Goal: Task Accomplishment & Management: Manage account settings

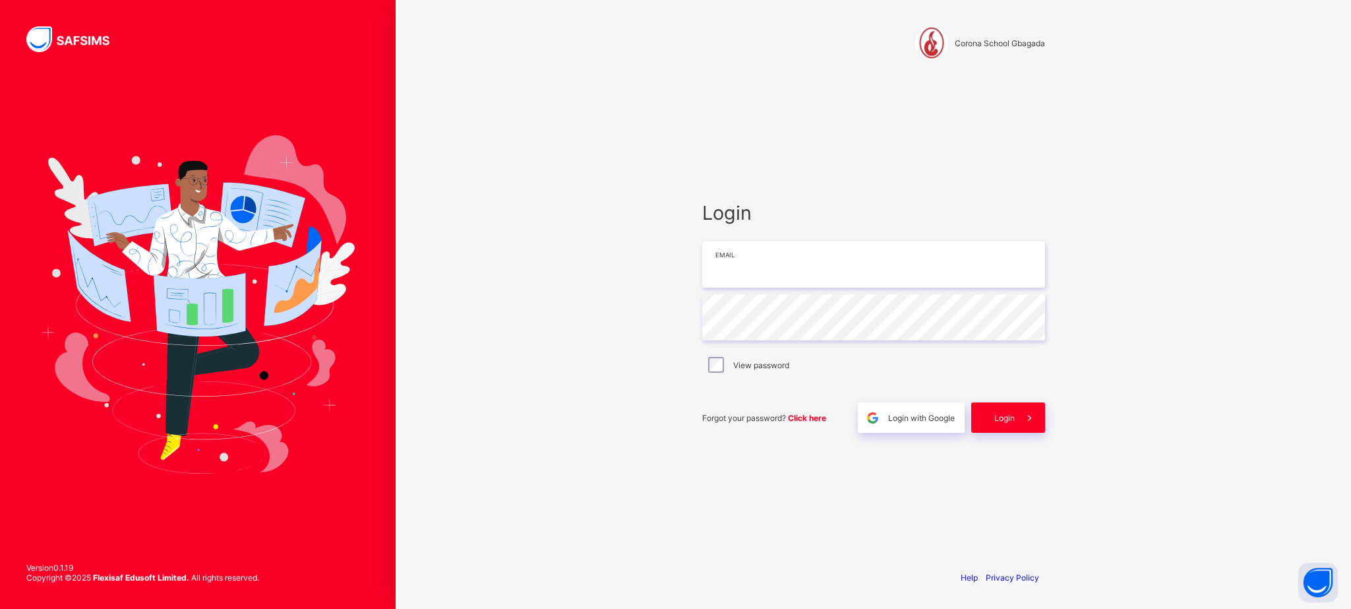
click at [801, 279] on input "email" at bounding box center [873, 264] width 343 height 46
type input "**********"
click at [1031, 417] on icon at bounding box center [1030, 417] width 14 height 13
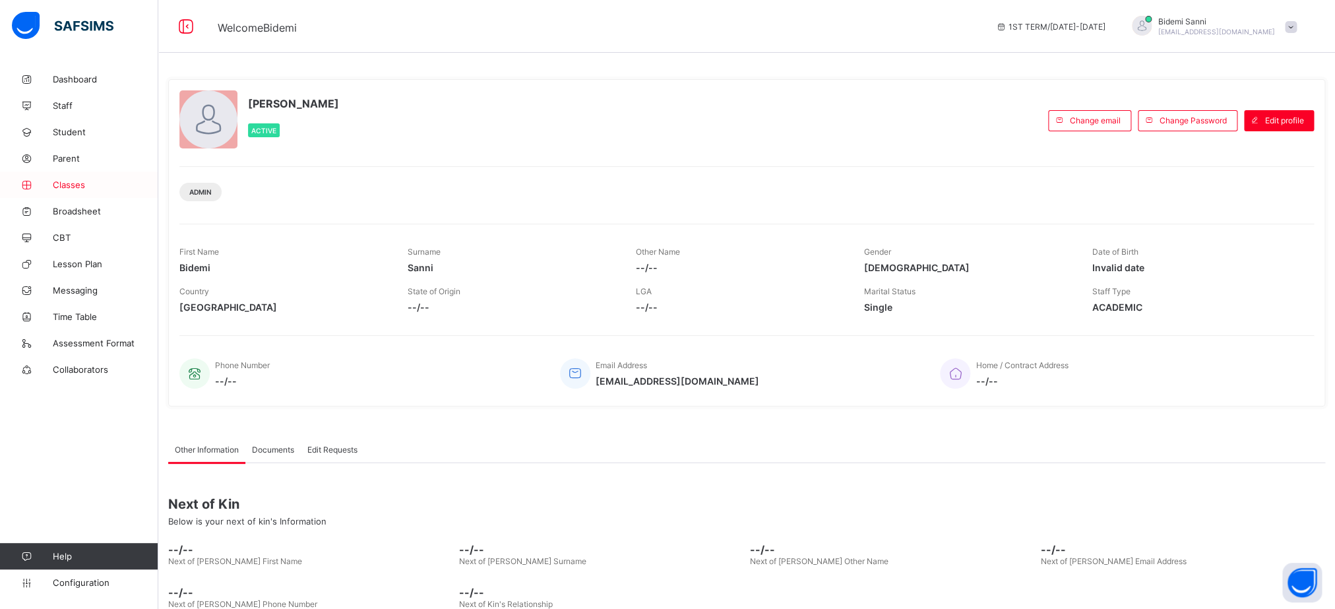
click at [65, 178] on link "Classes" at bounding box center [79, 184] width 158 height 26
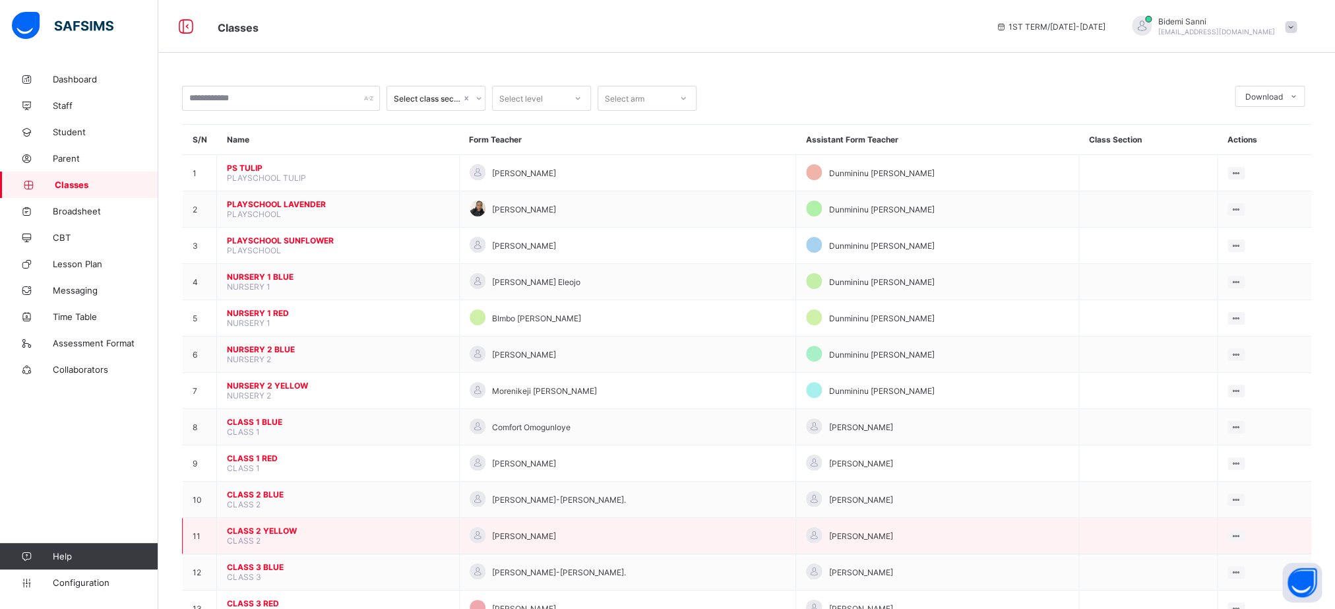
click at [278, 535] on span "CLASS 2 YELLOW" at bounding box center [338, 531] width 222 height 10
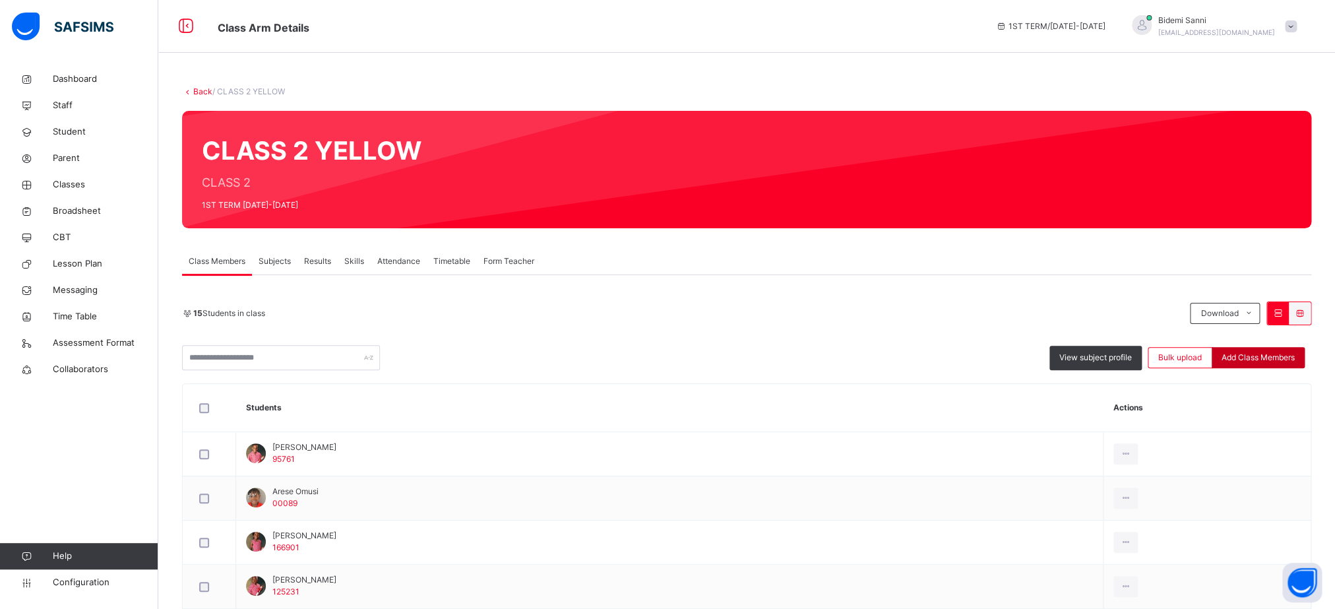
click at [1248, 360] on span "Add Class Members" at bounding box center [1257, 357] width 73 height 12
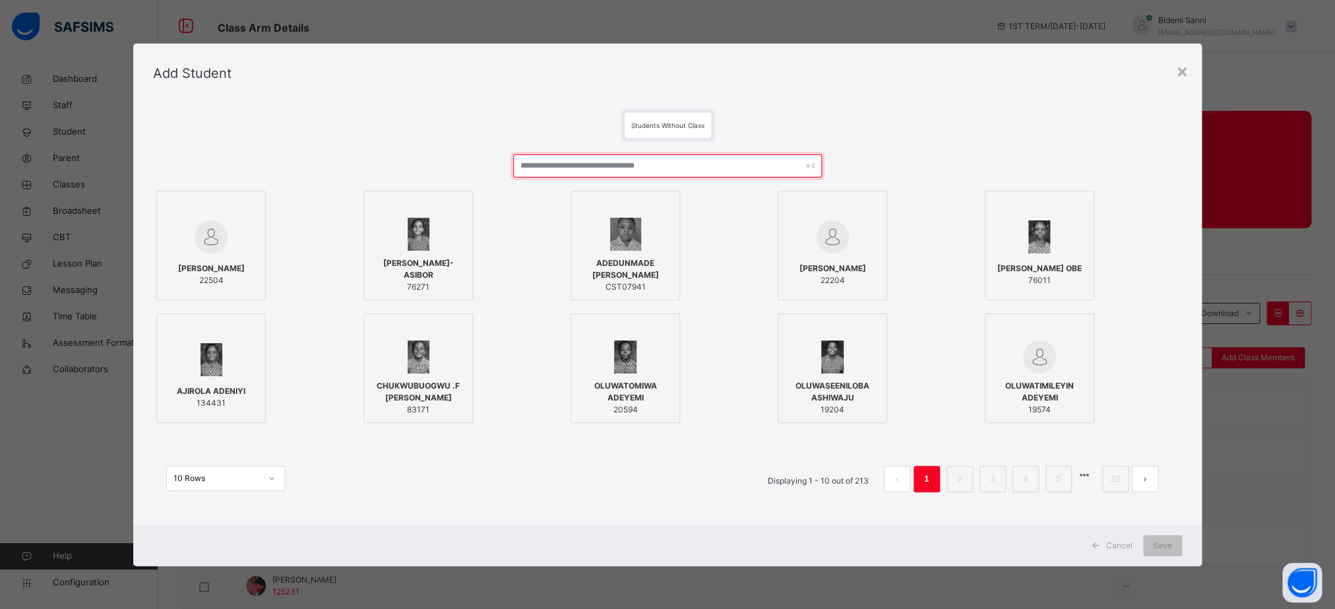
click at [605, 162] on input "text" at bounding box center [667, 165] width 309 height 23
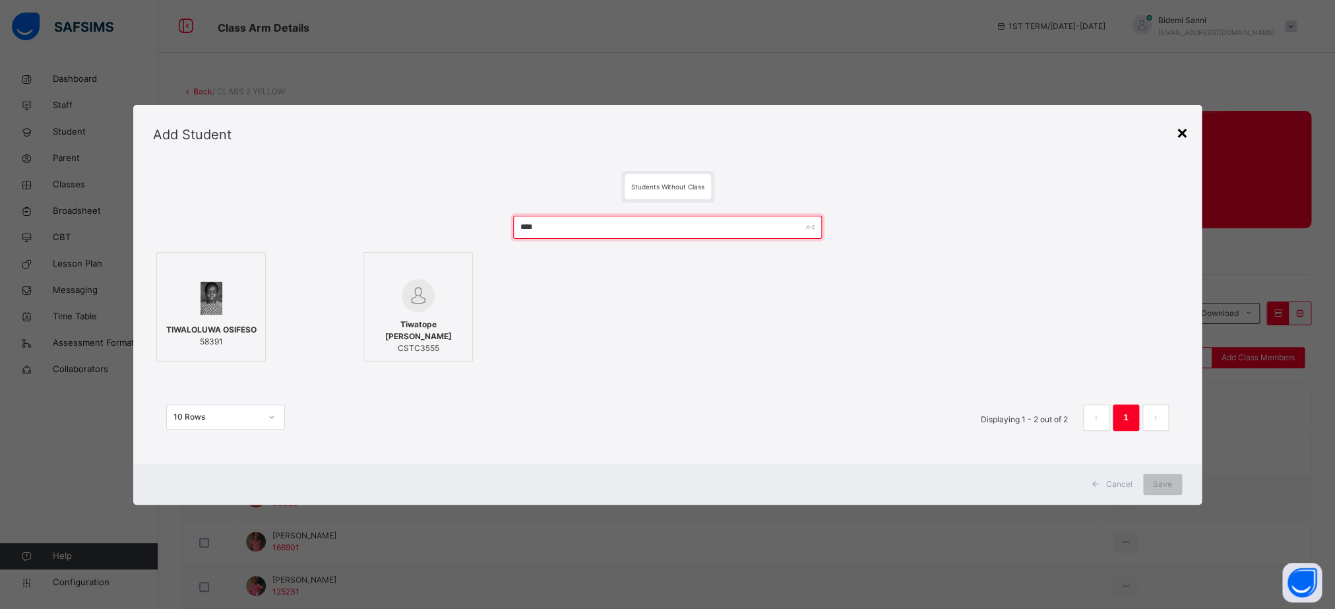
type input "****"
click at [1187, 132] on div "×" at bounding box center [1182, 132] width 13 height 28
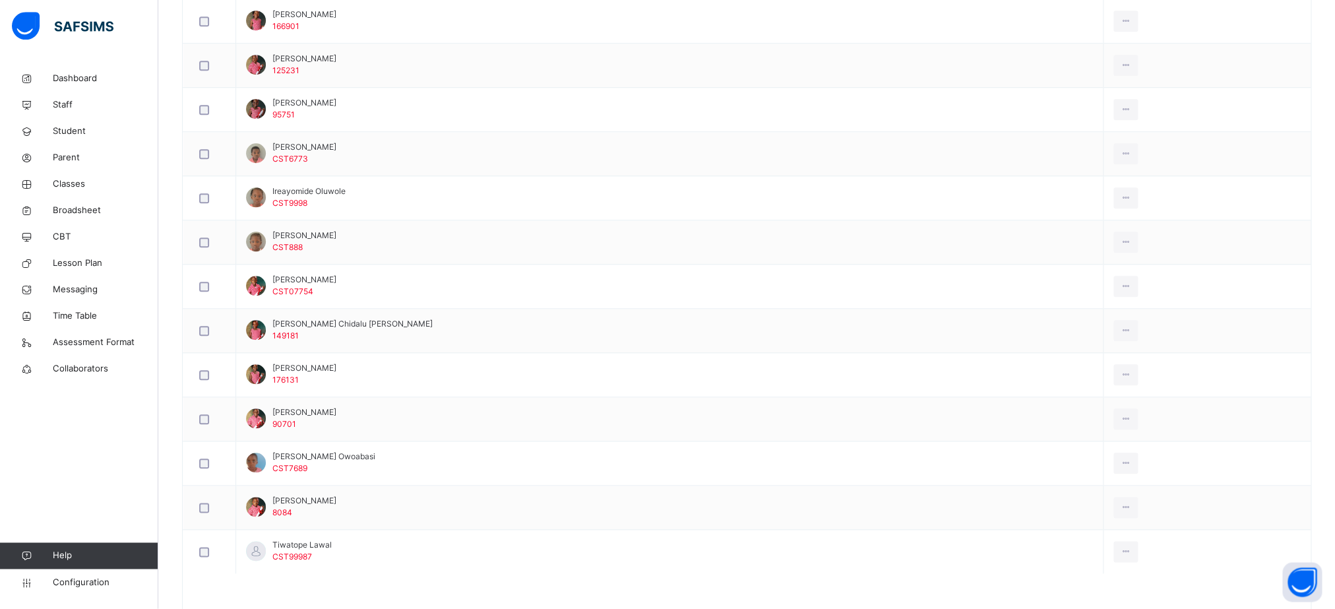
scroll to position [566, 0]
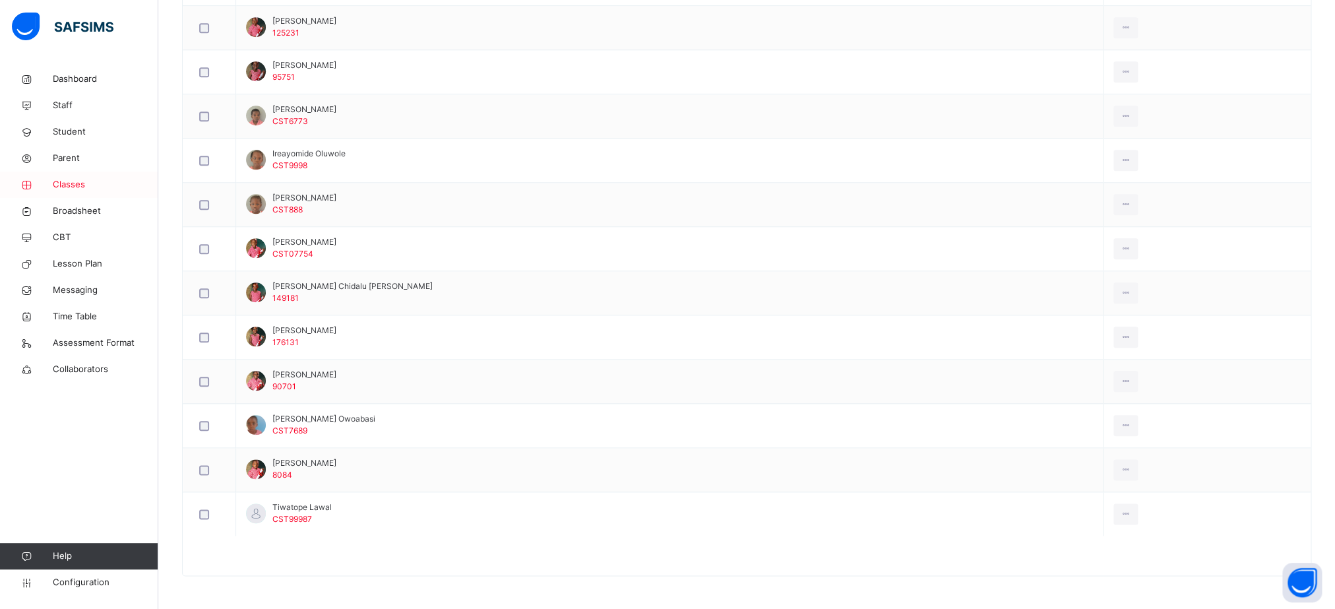
click at [77, 187] on span "Classes" at bounding box center [106, 184] width 106 height 13
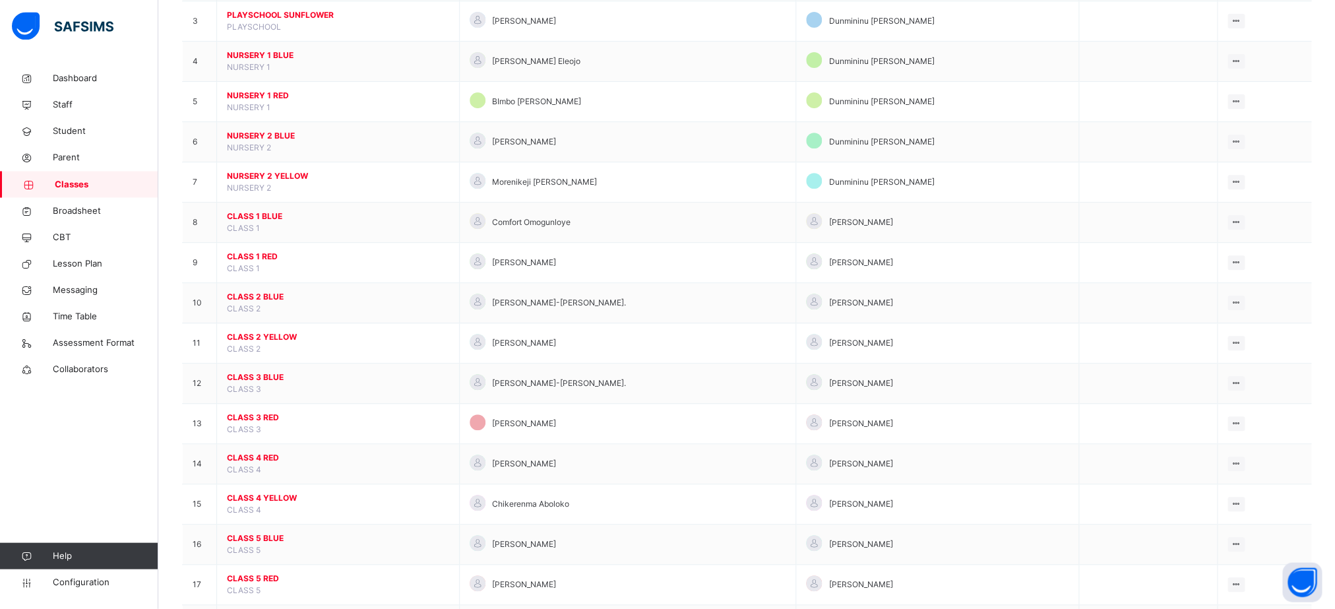
scroll to position [275, 0]
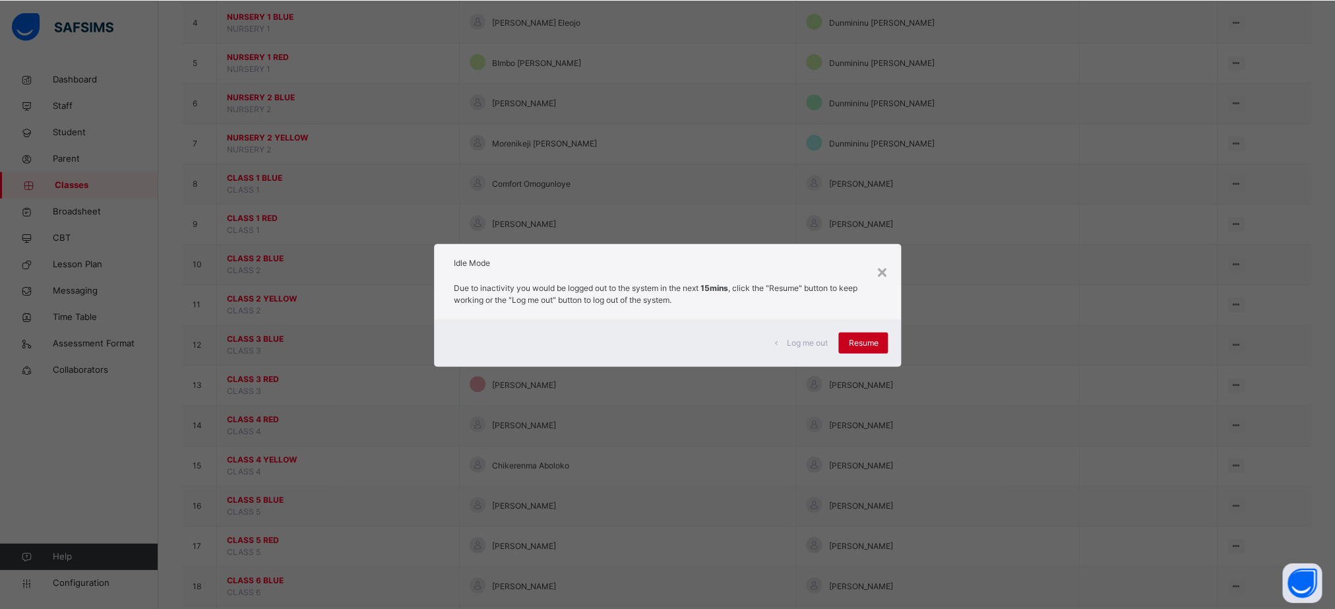
click at [874, 333] on div "Resume" at bounding box center [862, 342] width 49 height 21
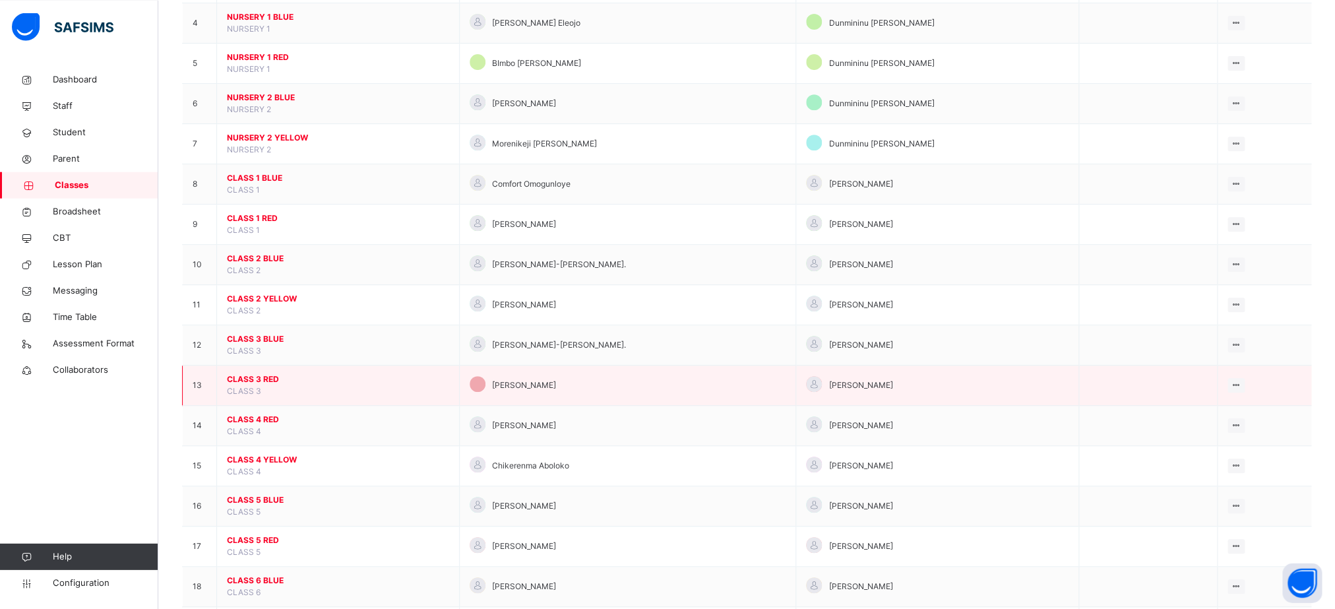
click at [263, 384] on span "CLASS 3 RED" at bounding box center [338, 379] width 222 height 12
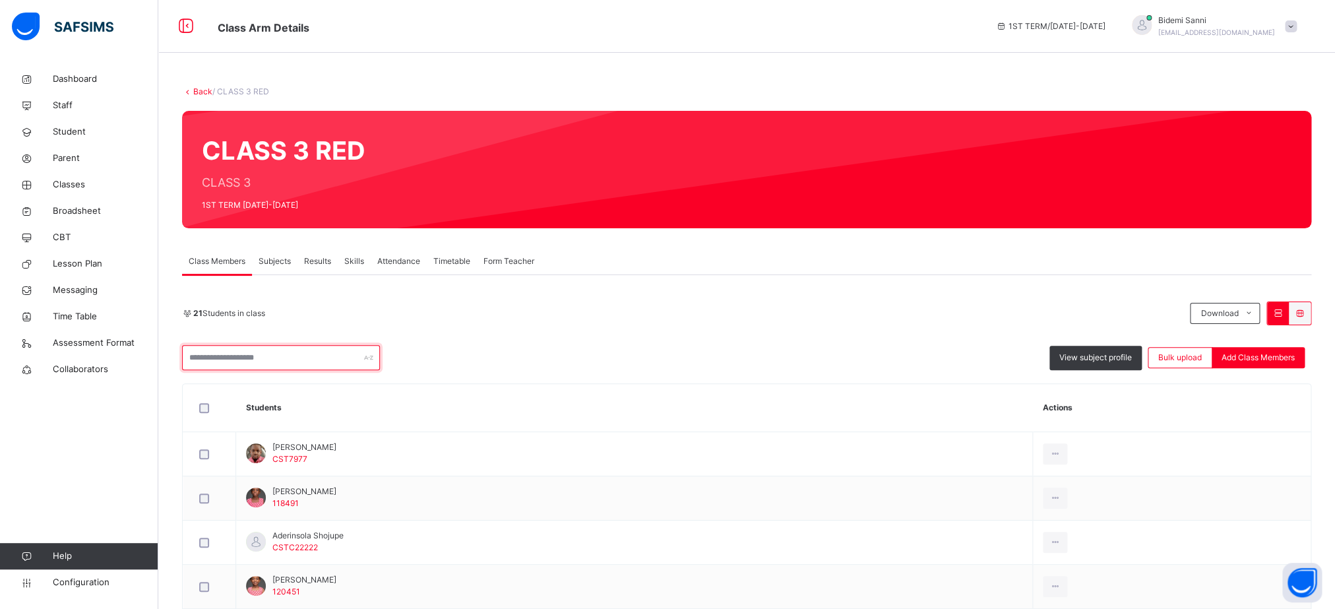
click at [336, 358] on input "text" at bounding box center [281, 357] width 198 height 25
type input "*"
click at [85, 174] on link "Classes" at bounding box center [79, 184] width 158 height 26
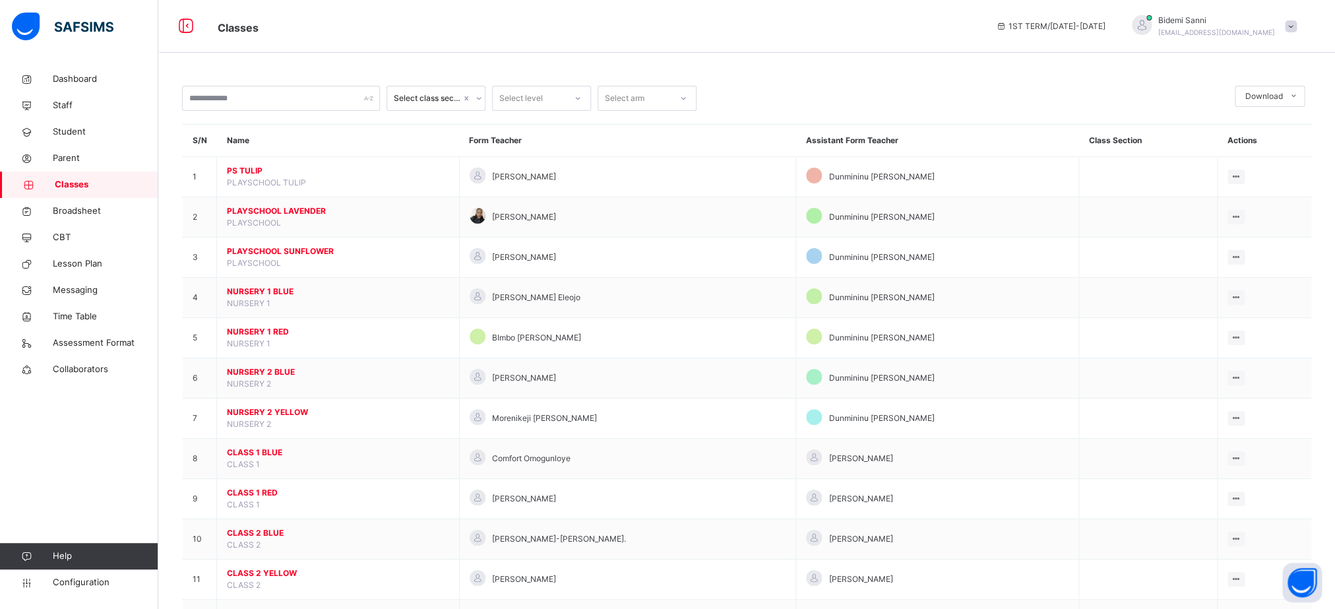
scroll to position [365, 0]
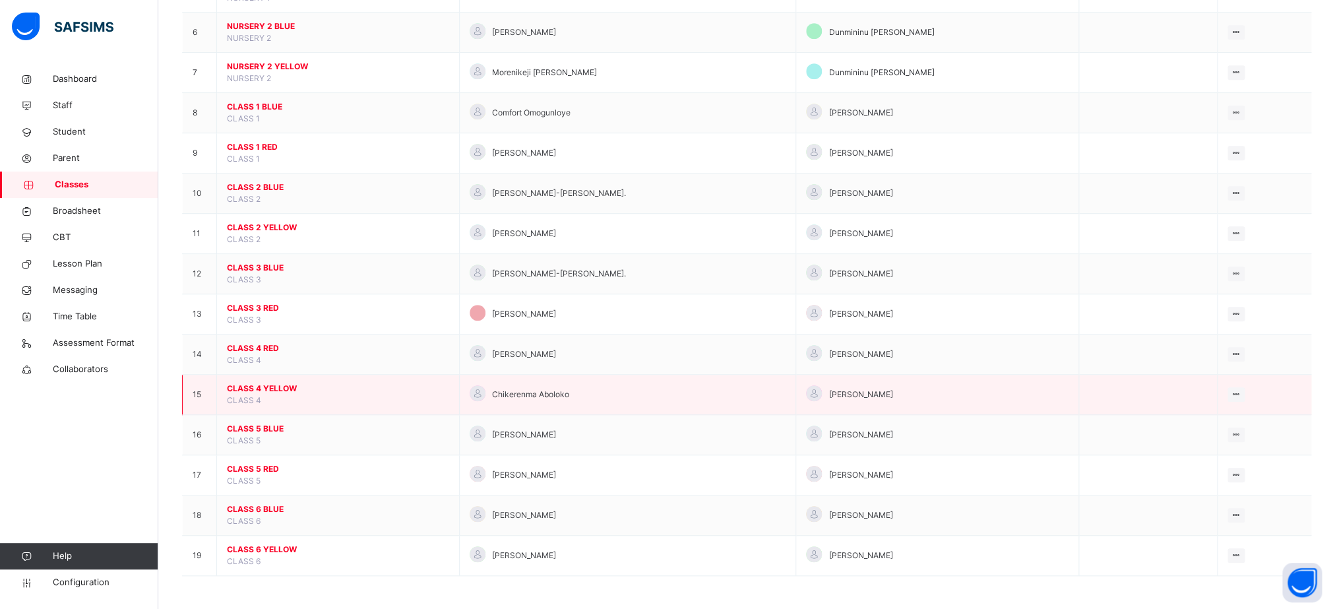
click at [267, 382] on span "CLASS 4 YELLOW" at bounding box center [338, 388] width 222 height 12
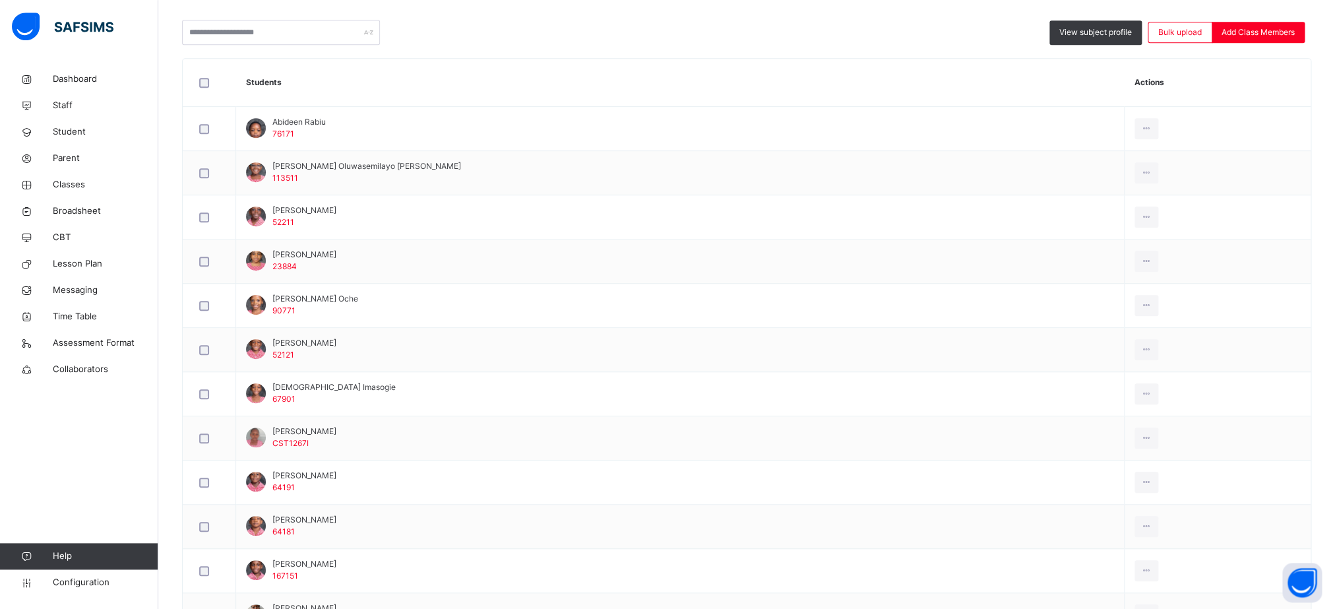
scroll to position [141, 0]
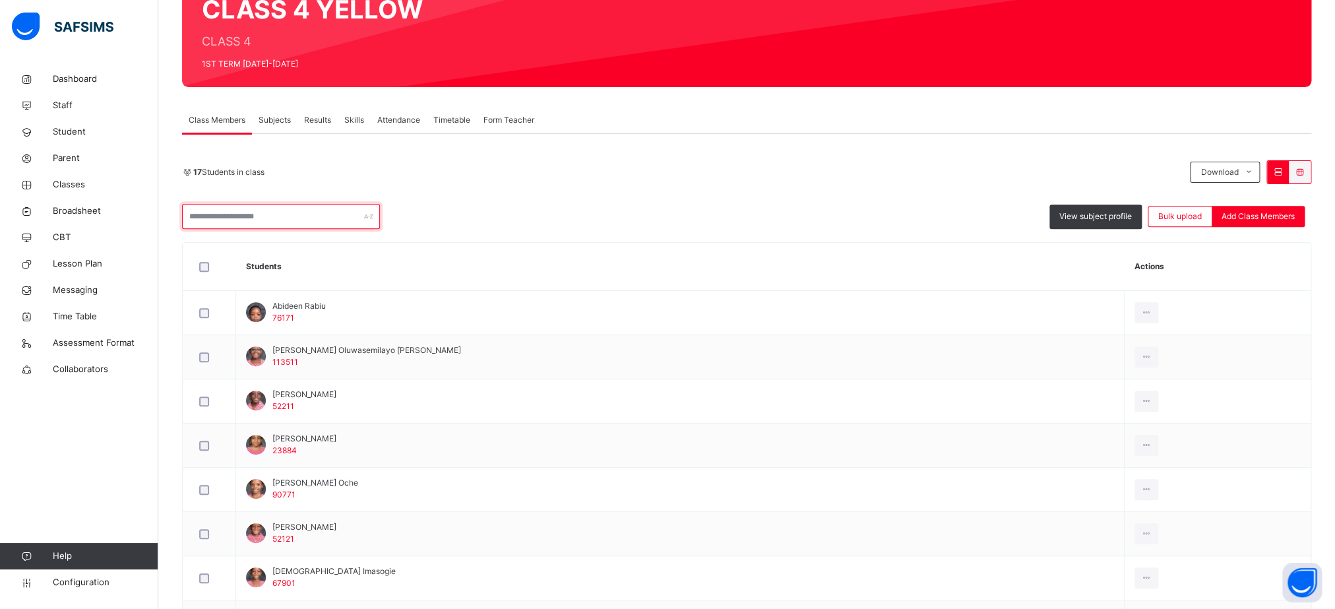
click at [308, 220] on input "text" at bounding box center [281, 216] width 198 height 25
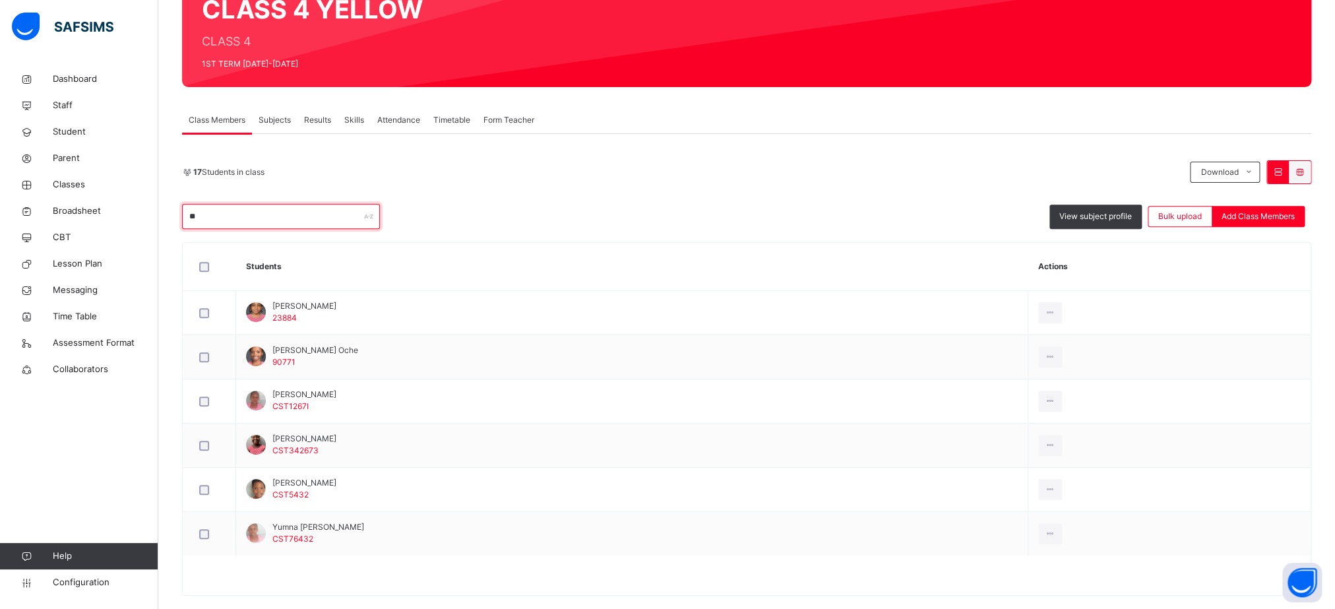
scroll to position [0, 0]
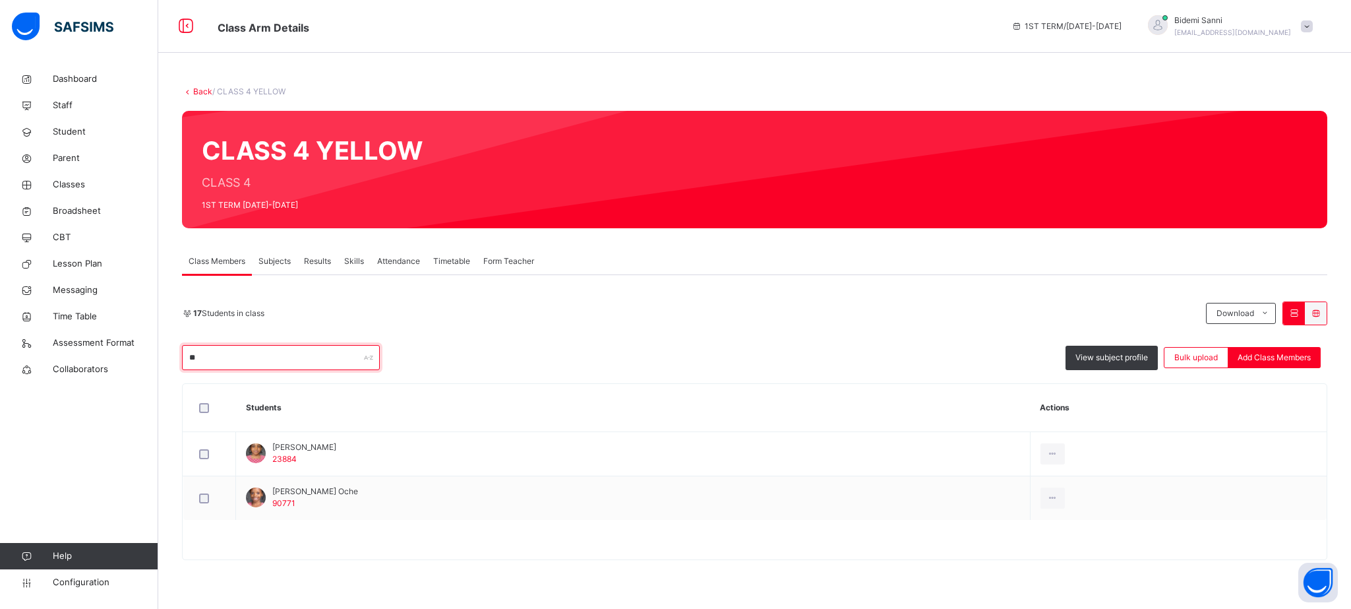
type input "*"
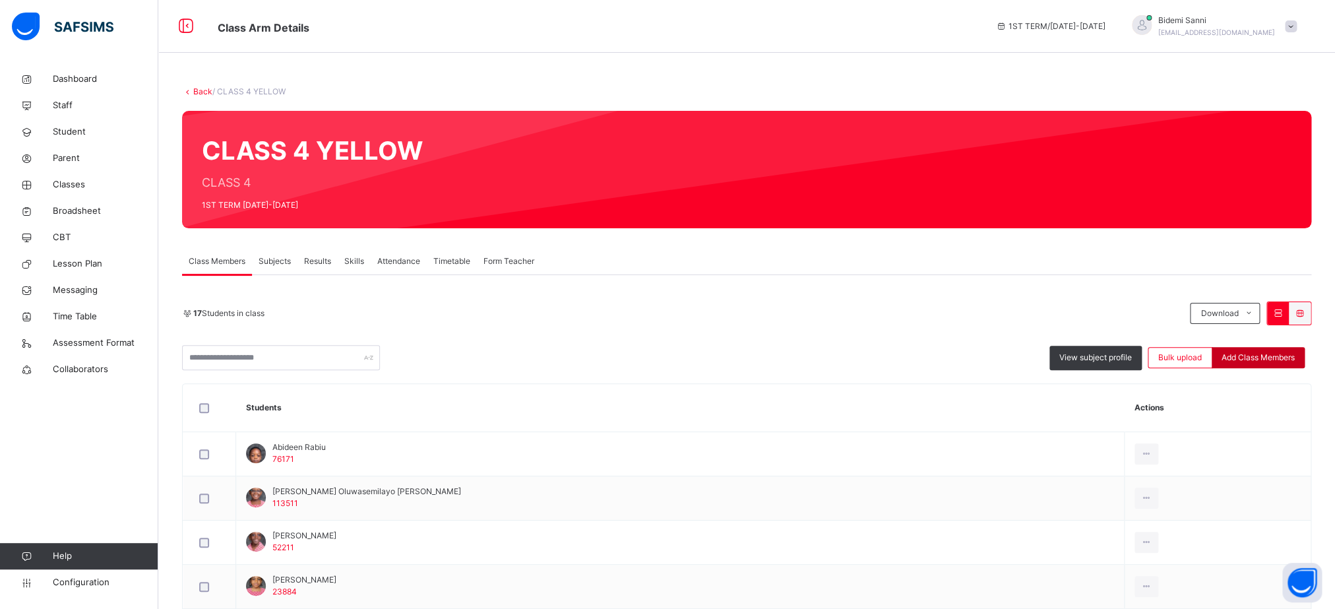
click at [1280, 355] on span "Add Class Members" at bounding box center [1257, 357] width 73 height 12
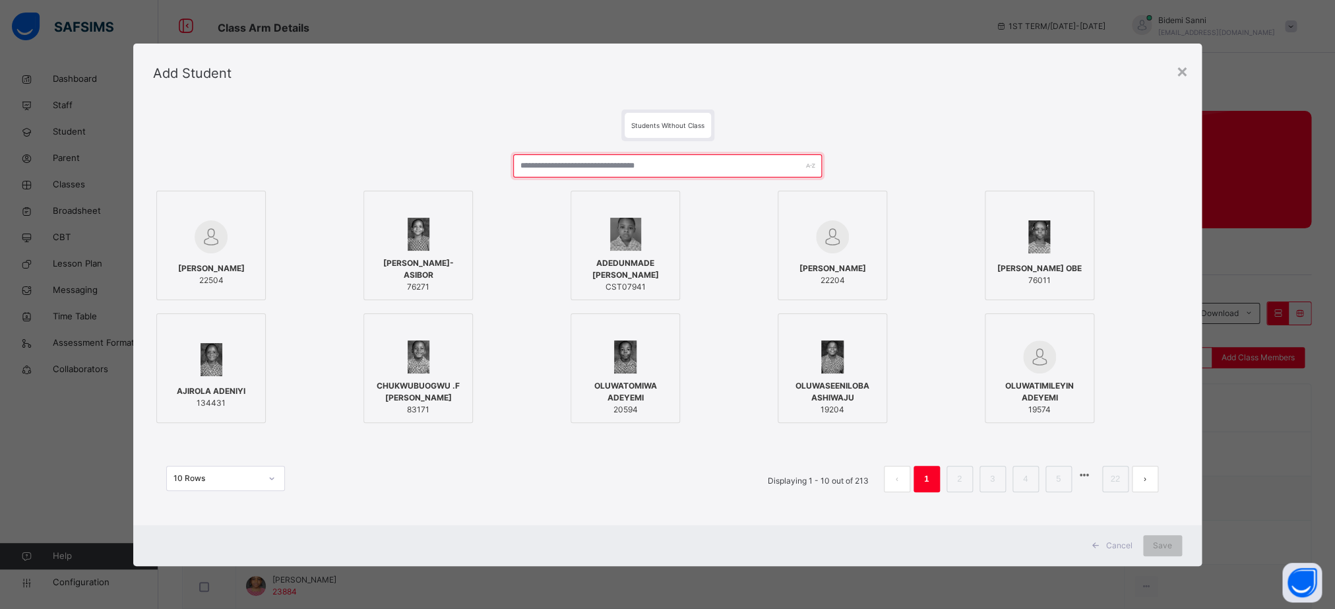
click at [679, 170] on input "text" at bounding box center [667, 165] width 309 height 23
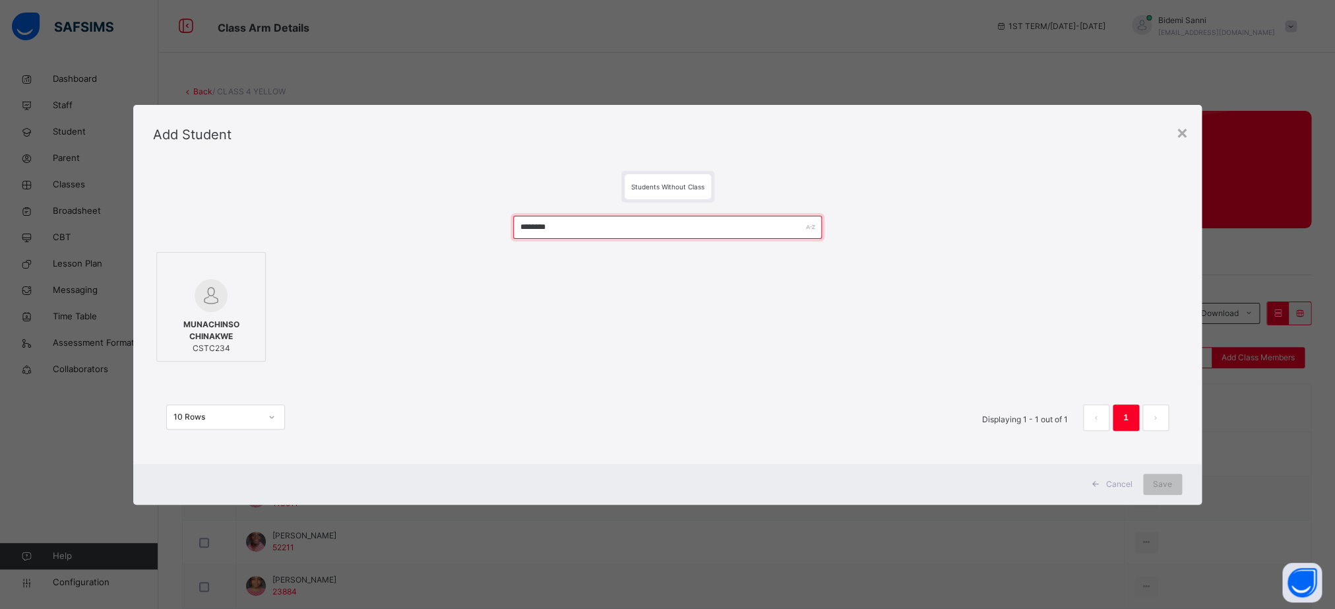
type input "********"
click at [226, 328] on span "MUNACHINSO CHINAKWE" at bounding box center [211, 330] width 95 height 24
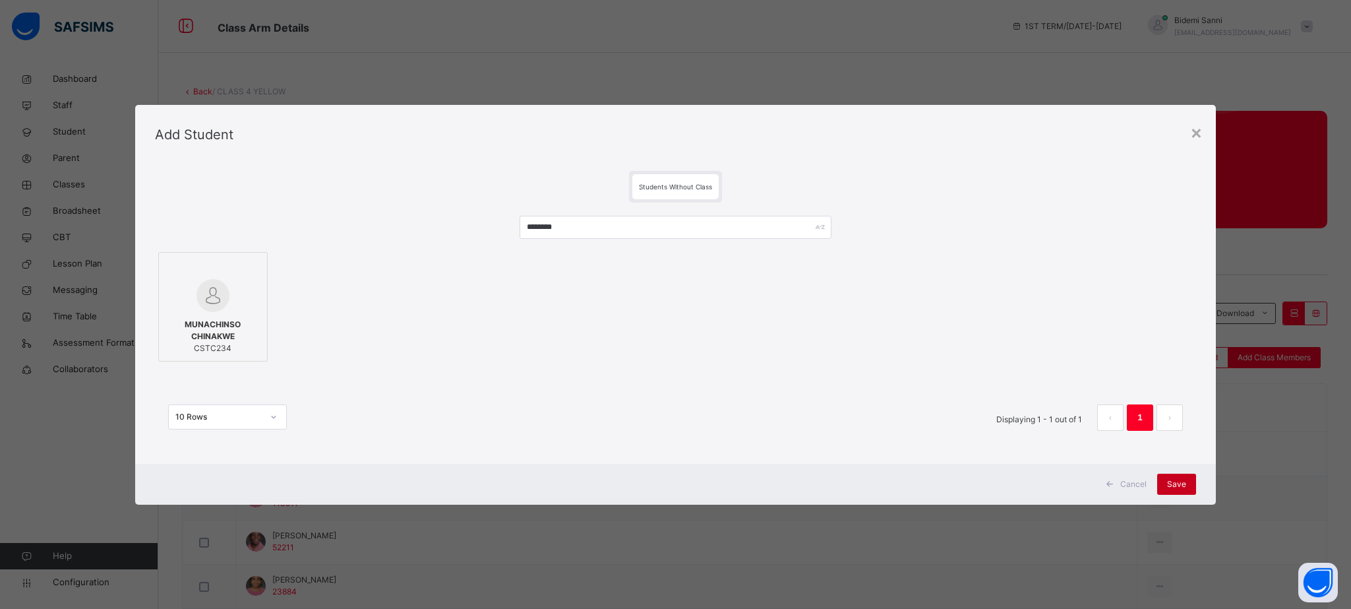
click at [1175, 480] on span "Save" at bounding box center [1176, 484] width 19 height 12
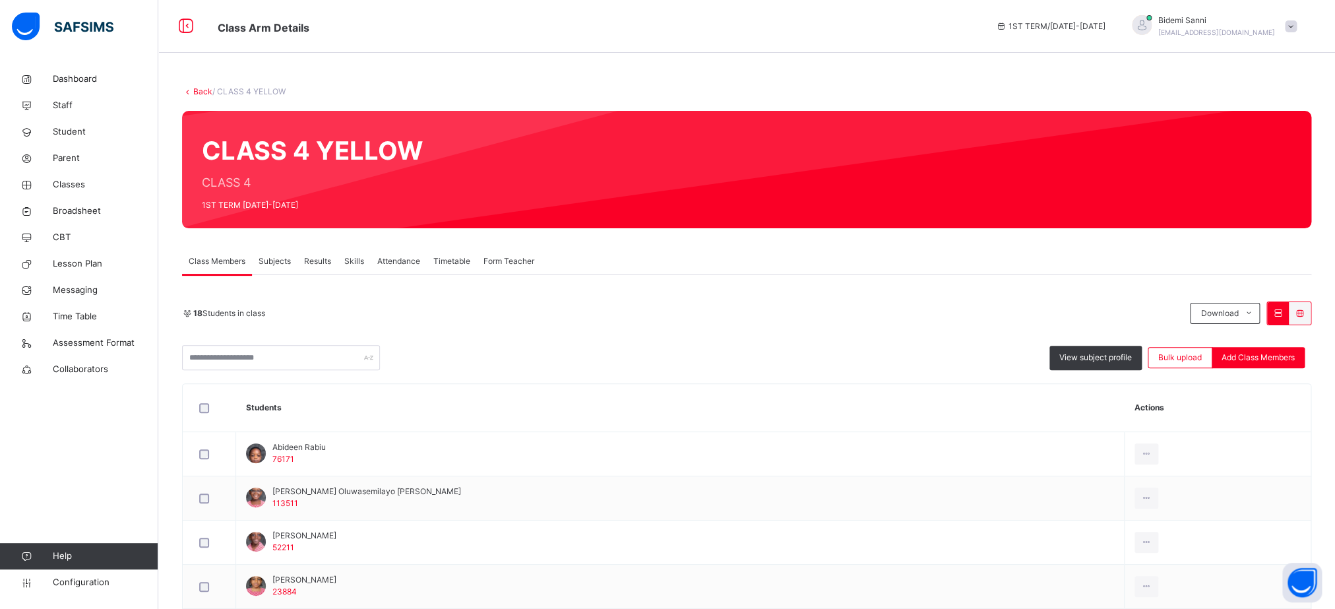
click at [199, 96] on link "Back" at bounding box center [202, 91] width 19 height 10
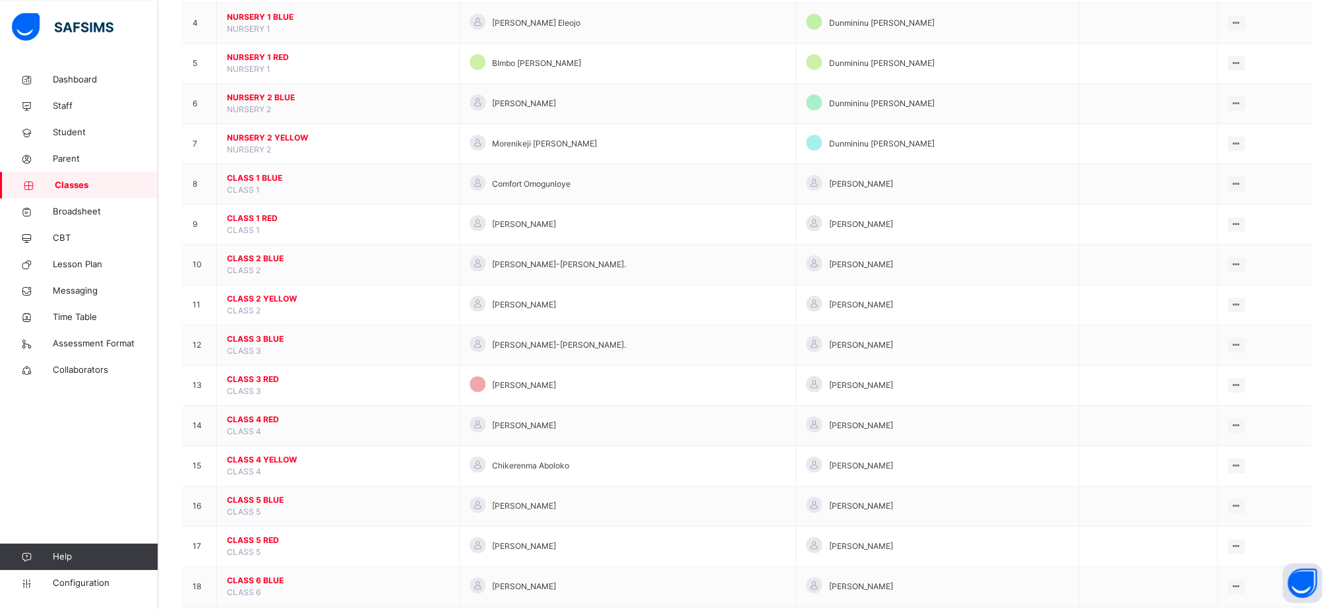
scroll to position [305, 0]
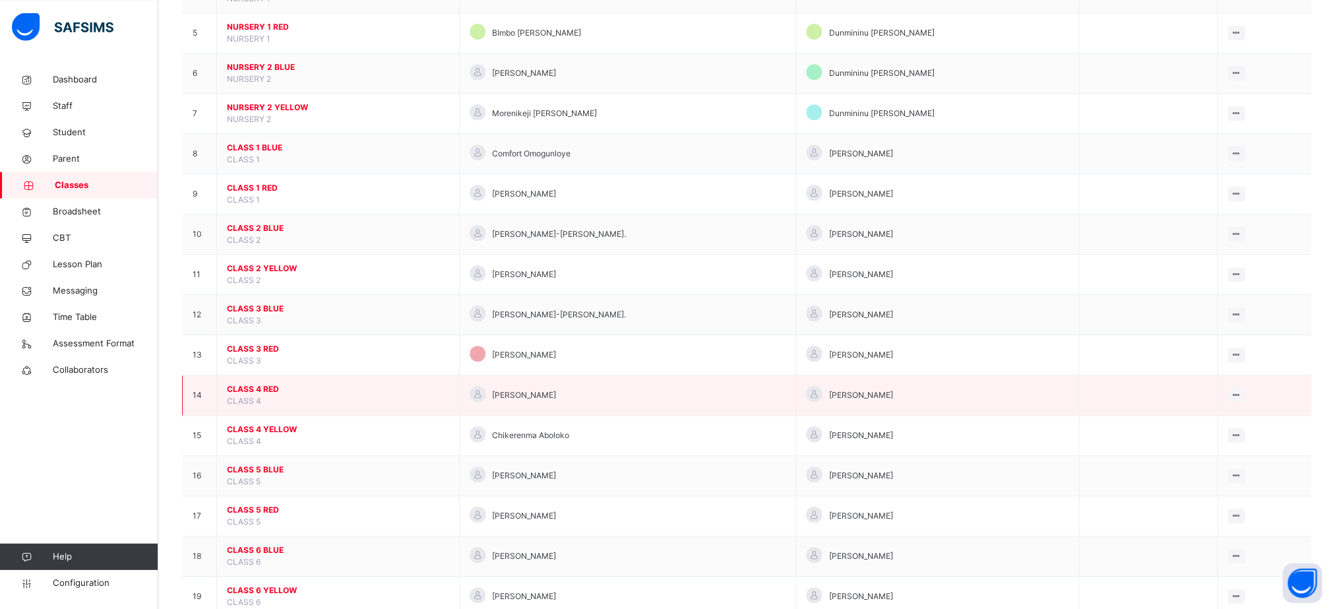
click at [275, 394] on span "CLASS 4 RED" at bounding box center [338, 388] width 222 height 12
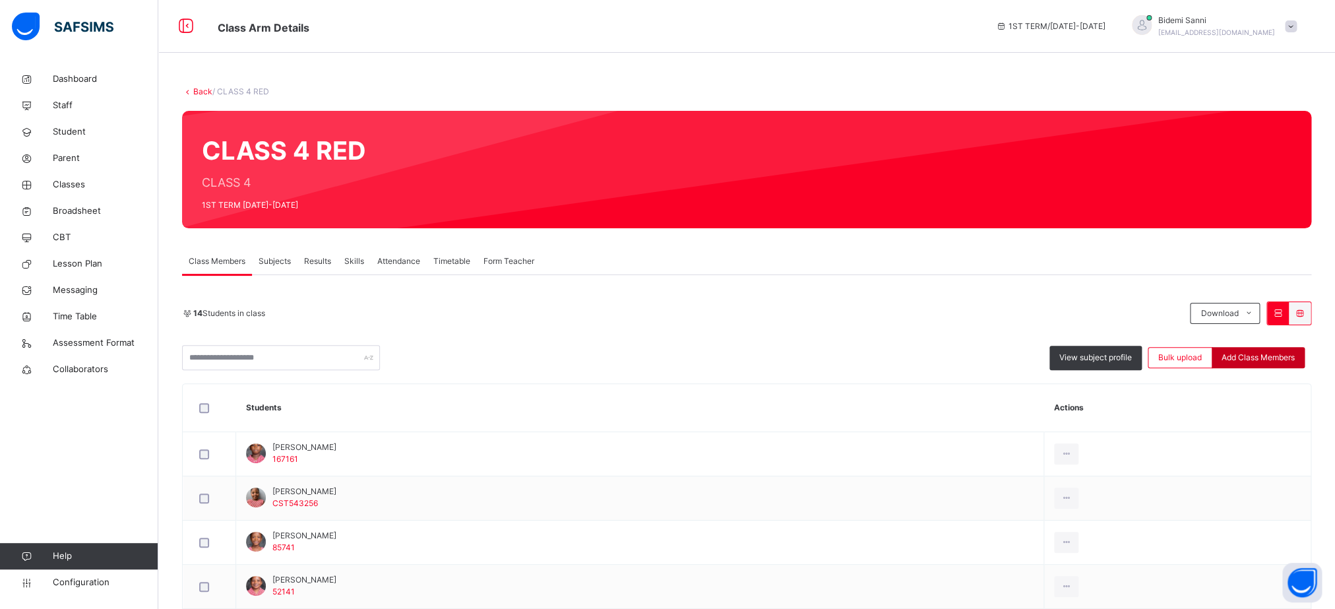
click at [1276, 354] on span "Add Class Members" at bounding box center [1257, 357] width 73 height 12
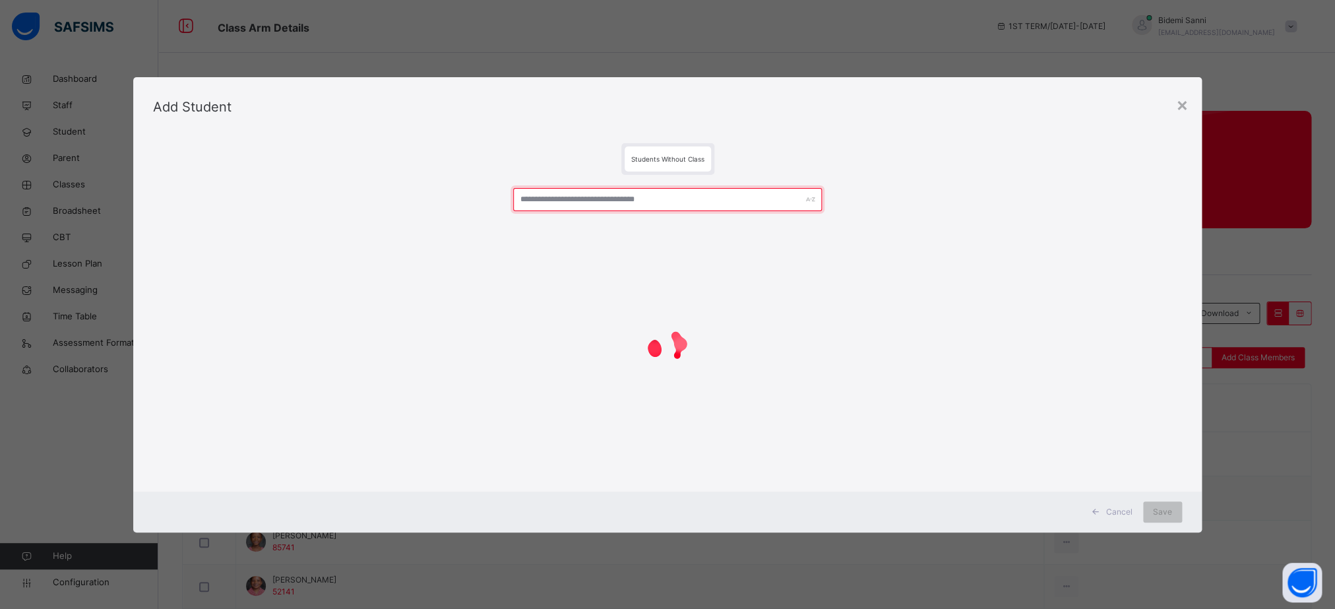
click at [694, 200] on input "text" at bounding box center [667, 199] width 309 height 23
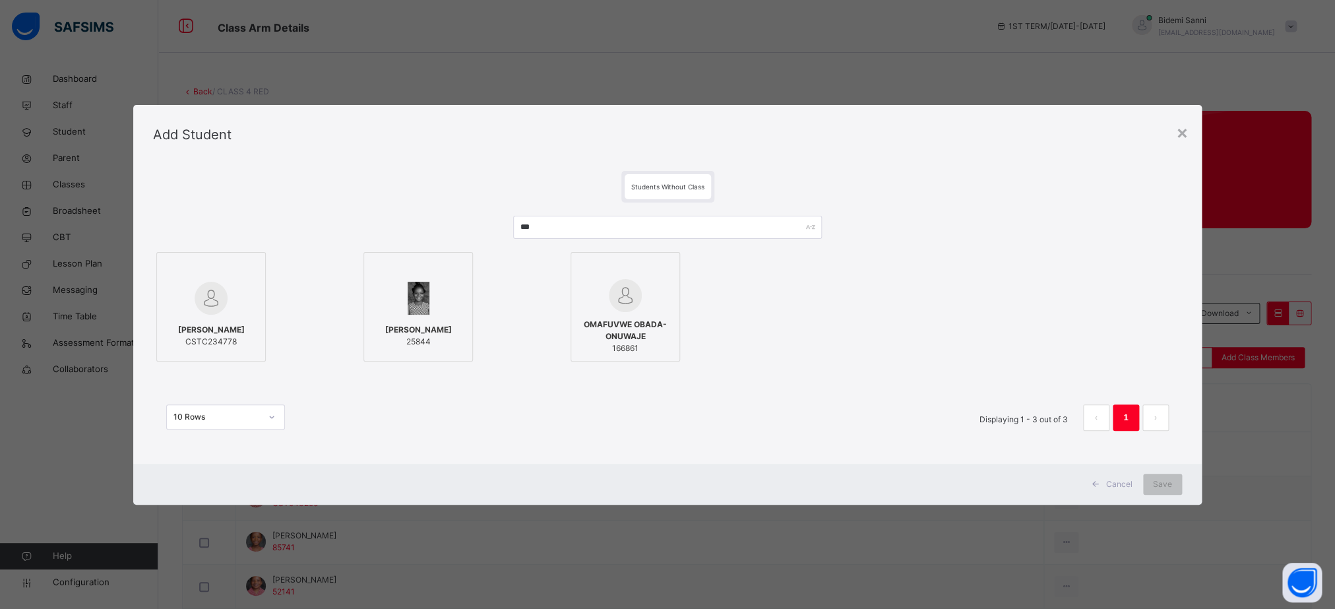
click at [231, 328] on span "[PERSON_NAME]" at bounding box center [211, 330] width 67 height 12
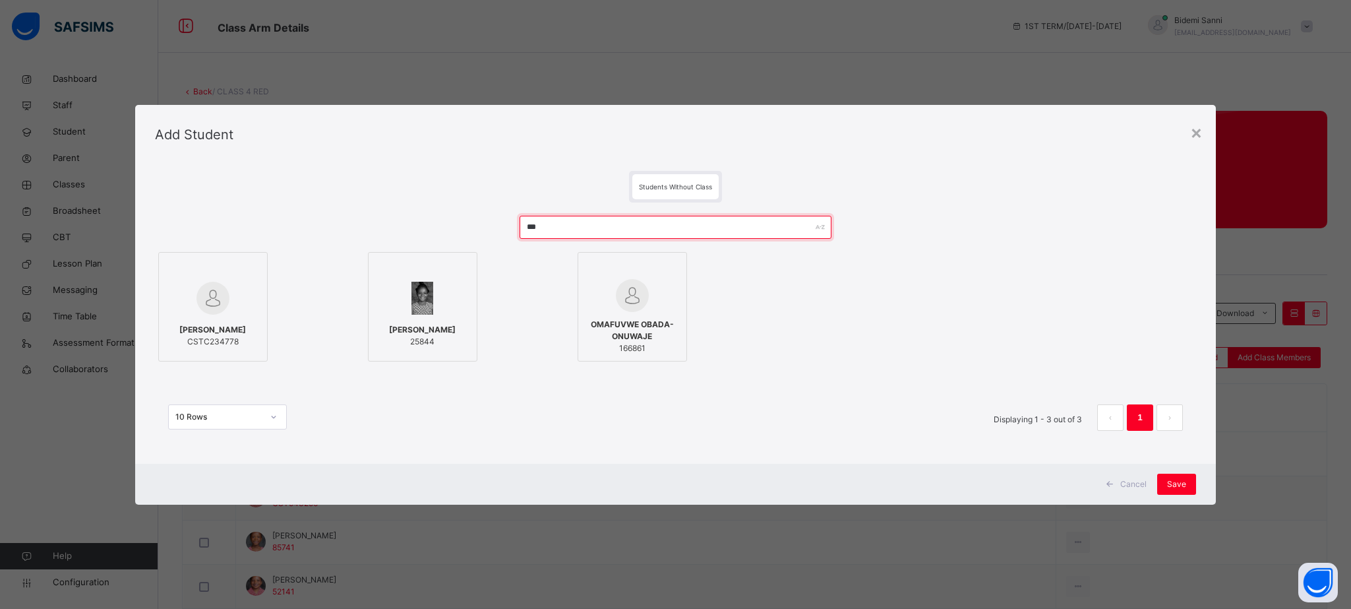
click at [628, 223] on input "***" at bounding box center [676, 227] width 313 height 23
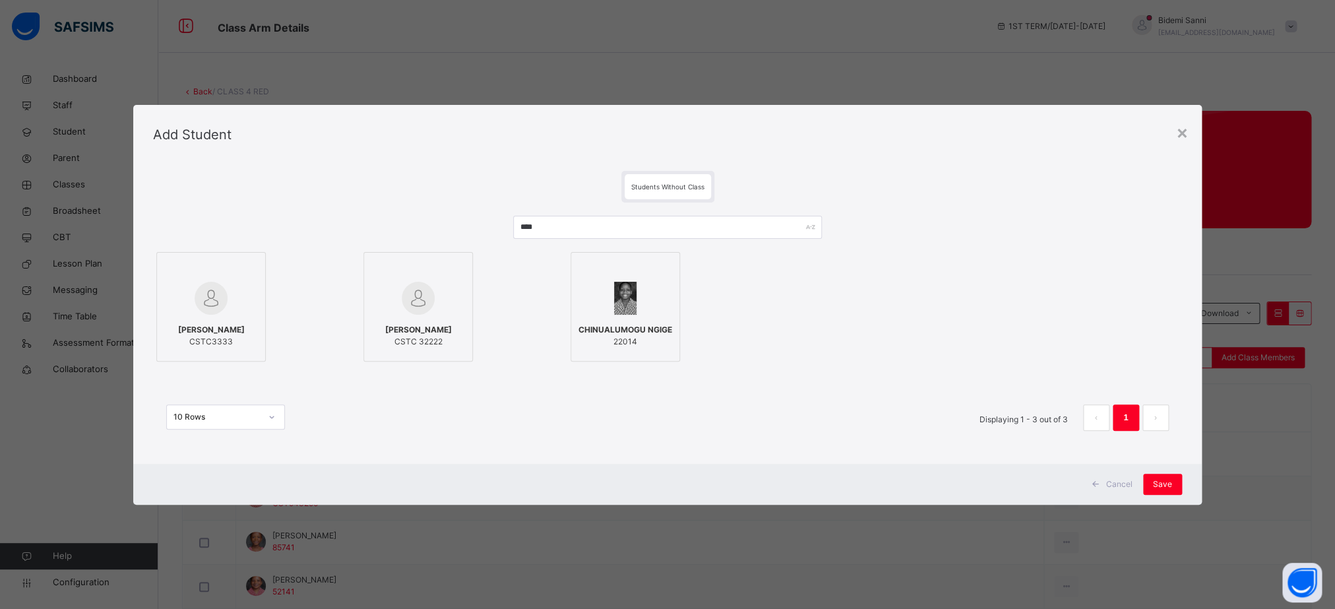
click at [208, 346] on span "CSTC3333" at bounding box center [211, 342] width 67 height 12
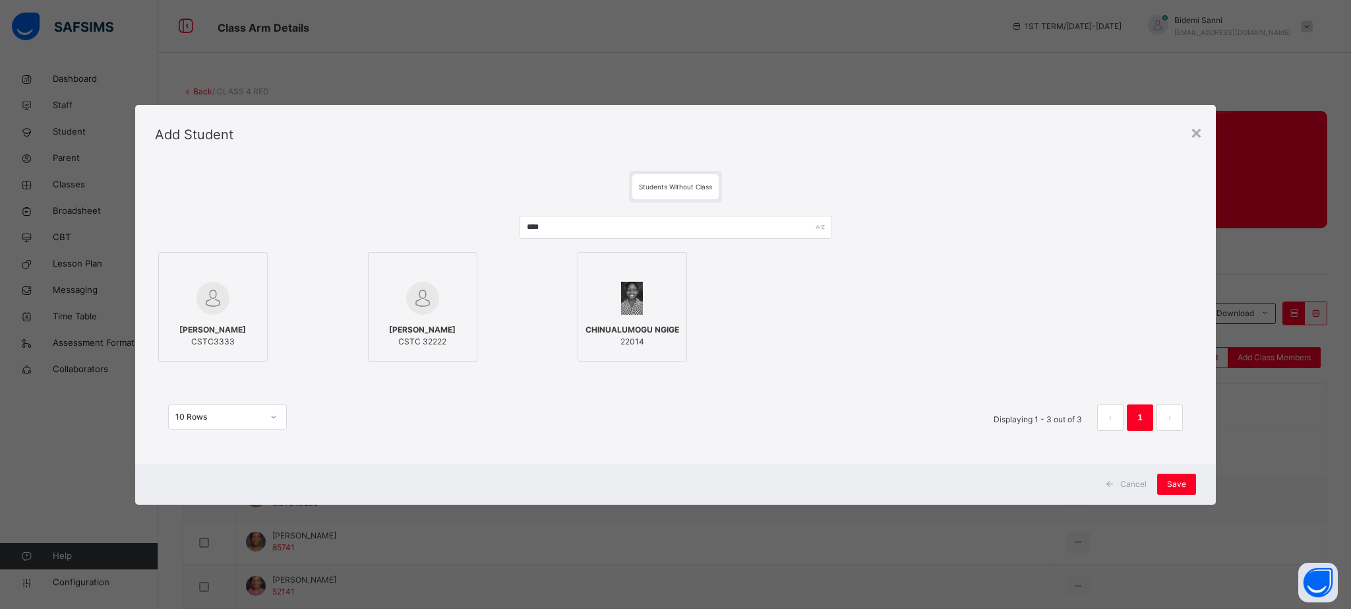
click at [1155, 489] on div "Cancel" at bounding box center [1128, 483] width 59 height 21
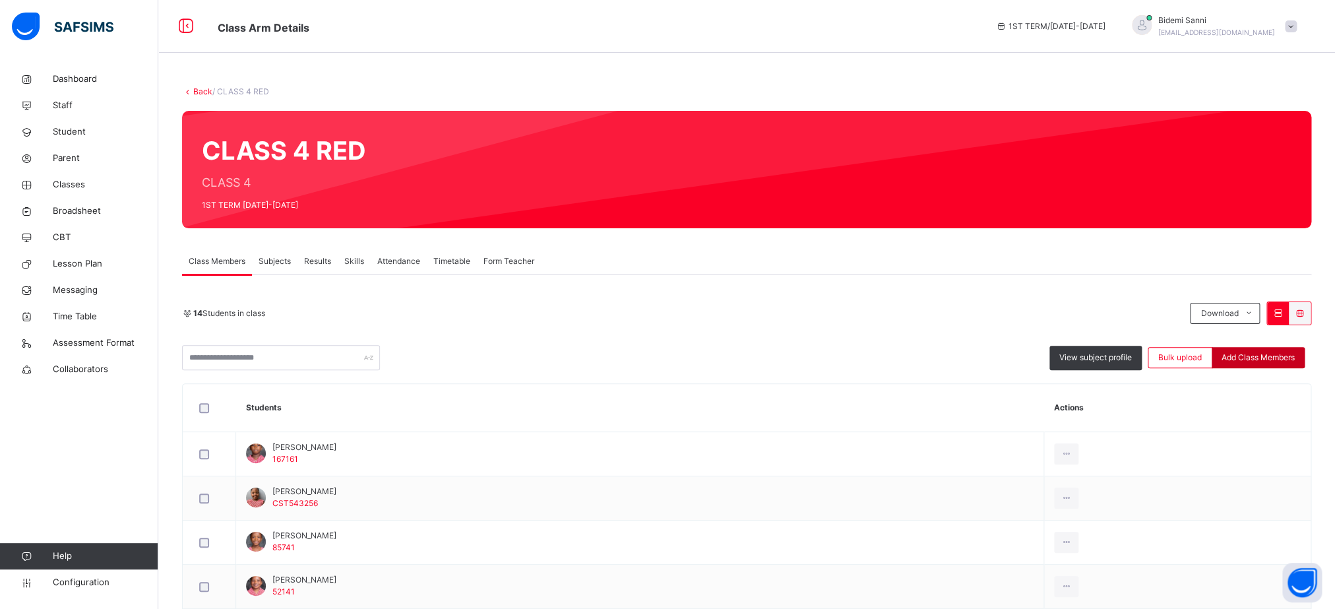
click at [1284, 362] on span "Add Class Members" at bounding box center [1257, 357] width 73 height 12
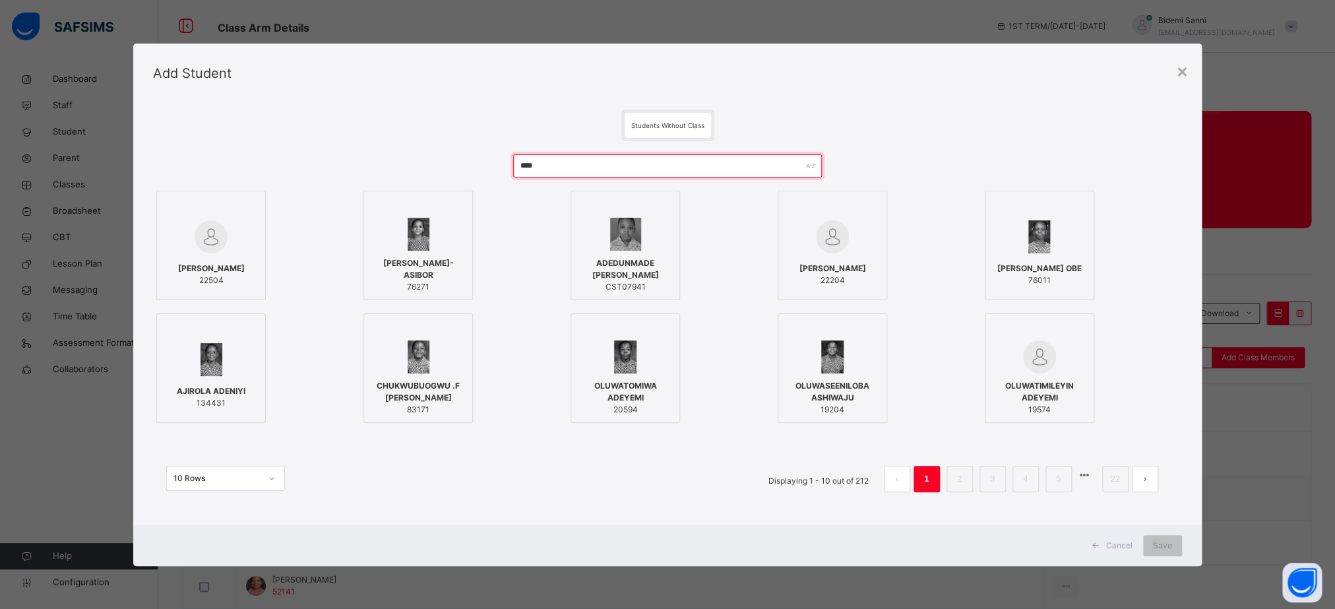
click at [555, 164] on input "****" at bounding box center [667, 165] width 309 height 23
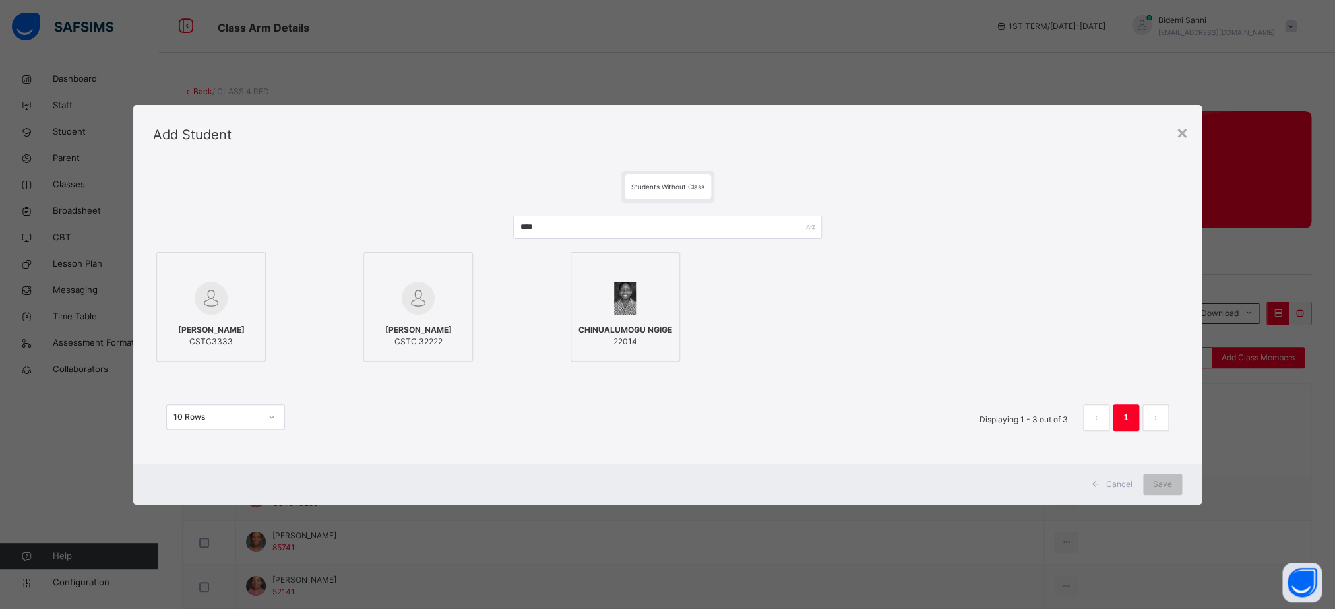
click at [255, 283] on label "[PERSON_NAME] CSTC3333" at bounding box center [210, 306] width 109 height 109
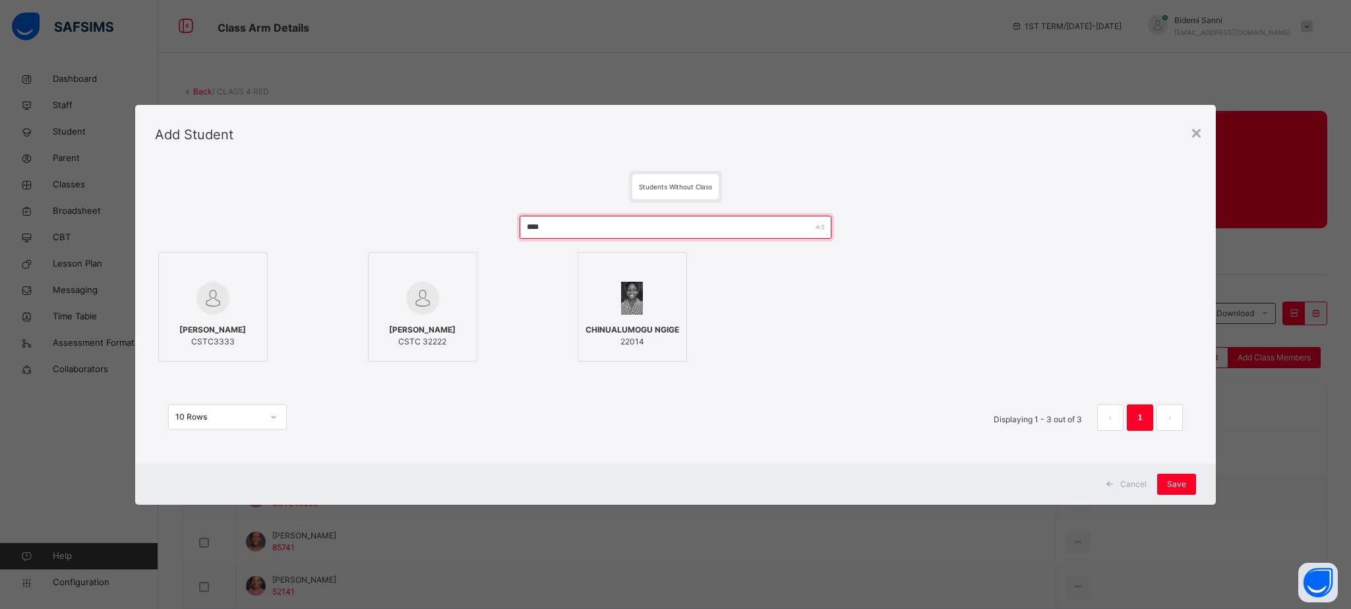
click at [646, 231] on input "****" at bounding box center [676, 227] width 313 height 23
click at [224, 299] on img at bounding box center [212, 298] width 33 height 33
click at [626, 217] on input "****" at bounding box center [676, 227] width 313 height 23
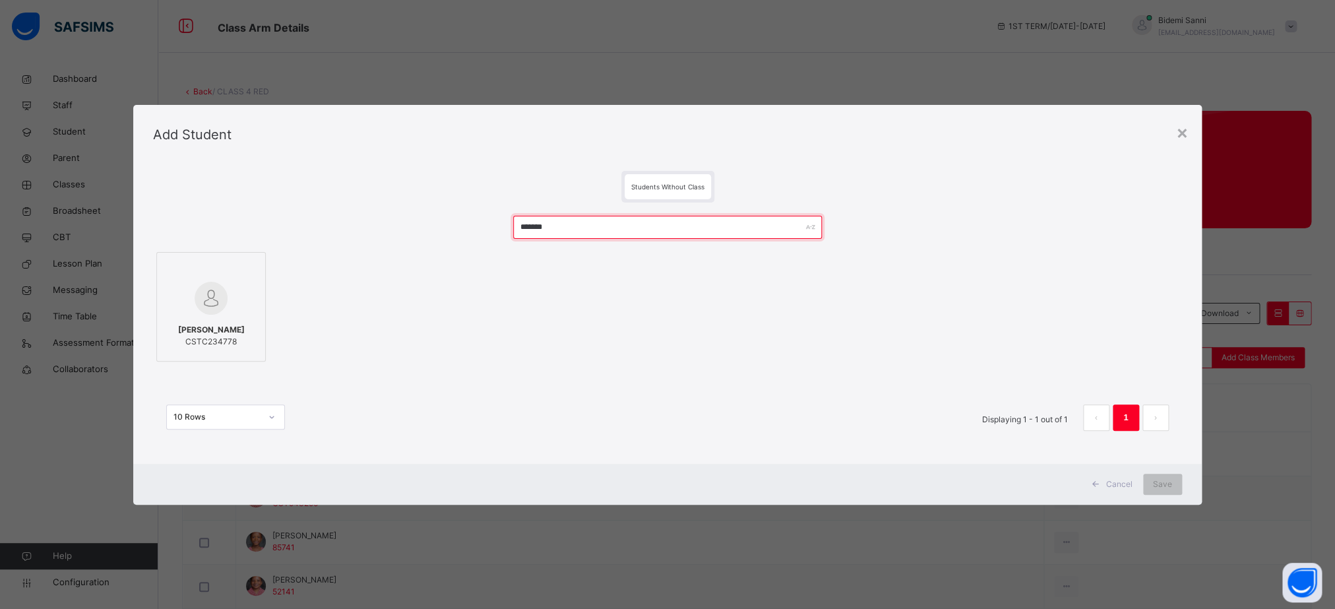
type input "*******"
click at [178, 334] on span "[PERSON_NAME]" at bounding box center [211, 330] width 67 height 12
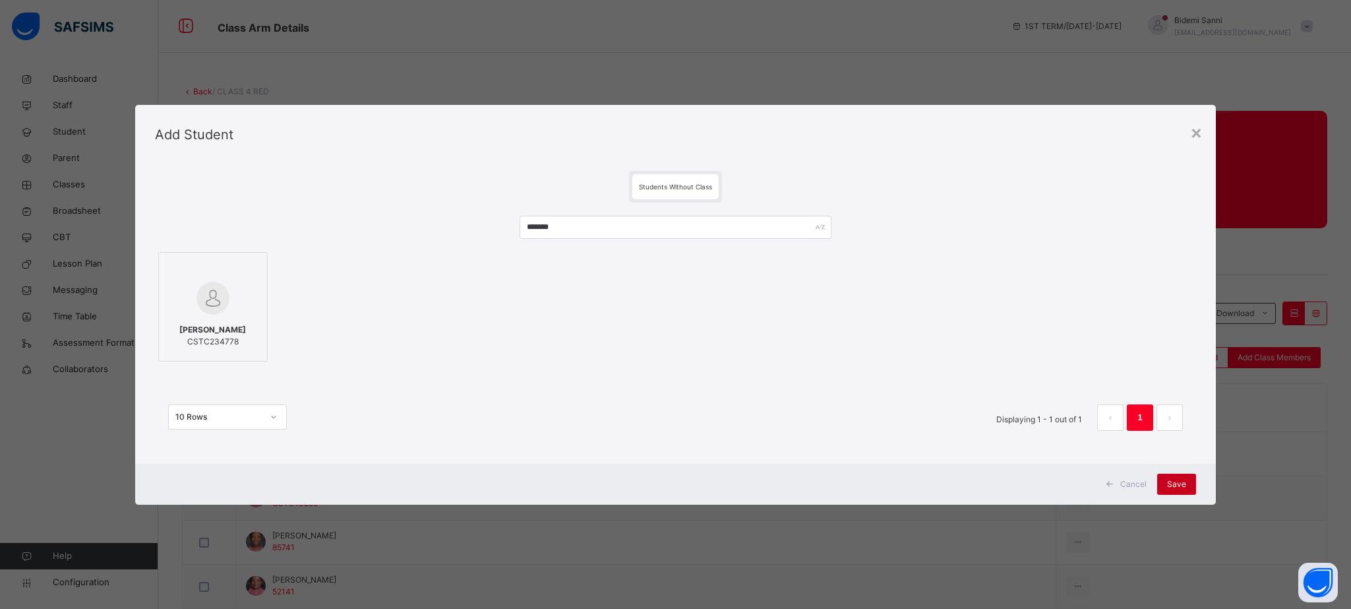
click at [1173, 483] on span "Save" at bounding box center [1176, 484] width 19 height 12
